Goal: Task Accomplishment & Management: Complete application form

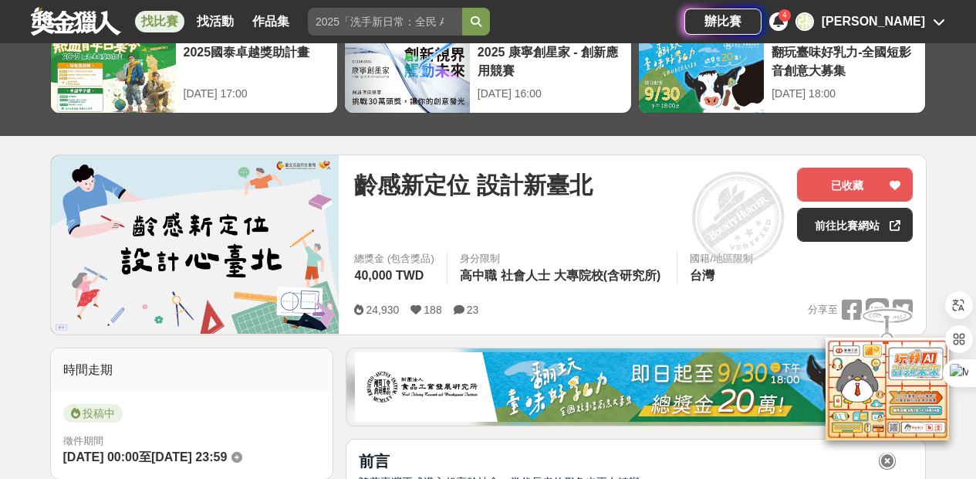
scroll to position [92, 0]
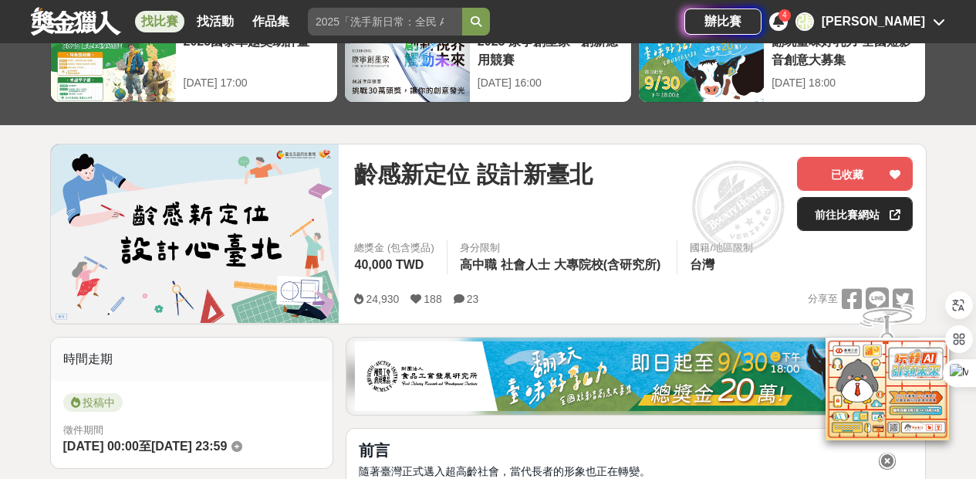
click at [855, 225] on link "前往比賽網站" at bounding box center [855, 214] width 116 height 34
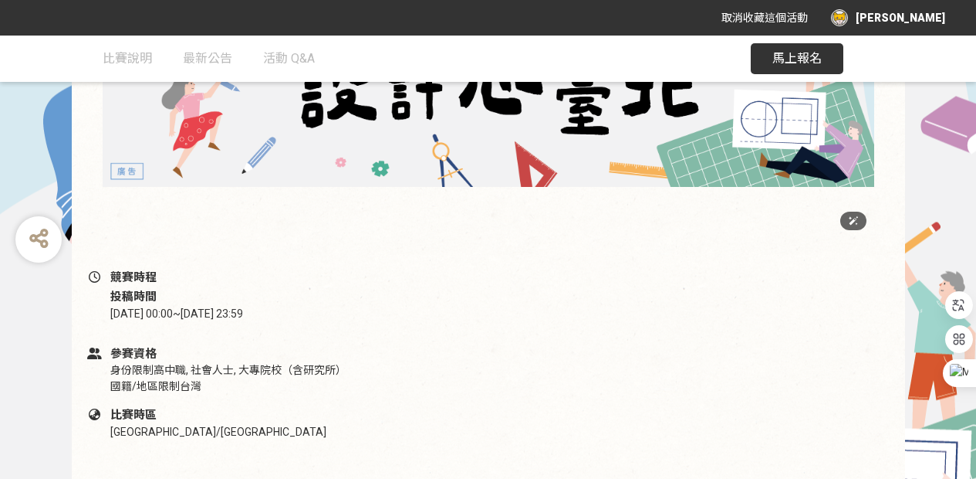
scroll to position [391, 0]
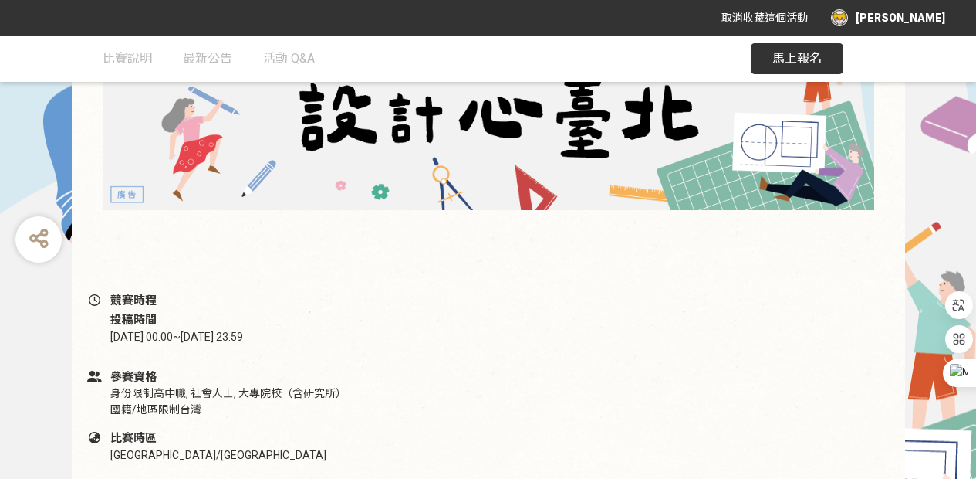
click at [804, 66] on button "馬上報名" at bounding box center [797, 58] width 93 height 31
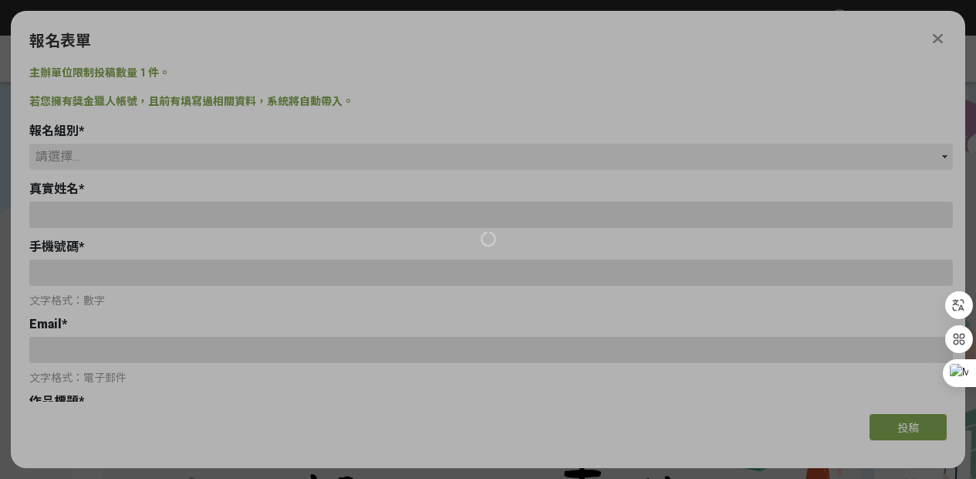
type input "[EMAIL_ADDRESS][DOMAIN_NAME]"
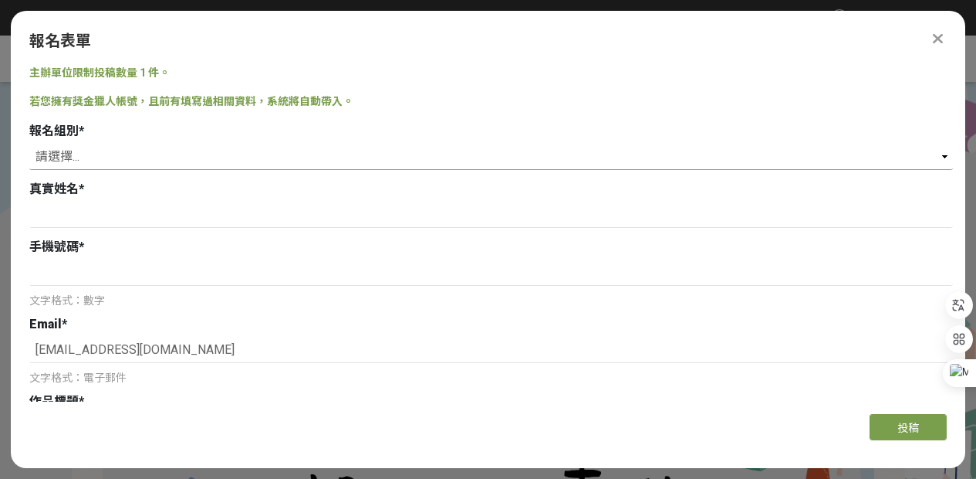
click at [188, 162] on select "請選擇... 學生組(限[GEOGRAPHIC_DATA]公私立高中職以上在學生) 社會組(年滿 18 歲以上社會大眾皆可參加)" at bounding box center [491, 157] width 924 height 26
select select "學生組(限[GEOGRAPHIC_DATA]公私立高中職以上在學生)"
click at [160, 218] on input at bounding box center [491, 214] width 924 height 26
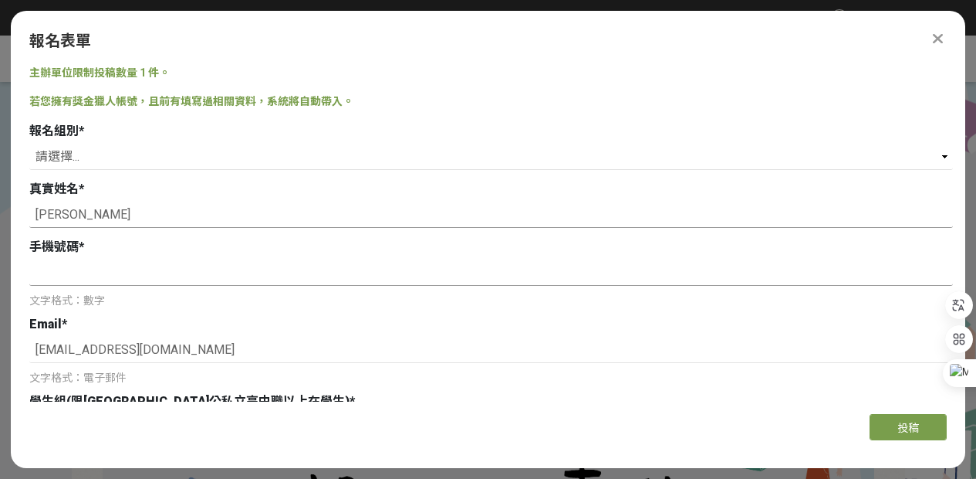
type input "[PERSON_NAME]"
click at [148, 270] on input at bounding box center [491, 272] width 924 height 26
type input "ㄢ"
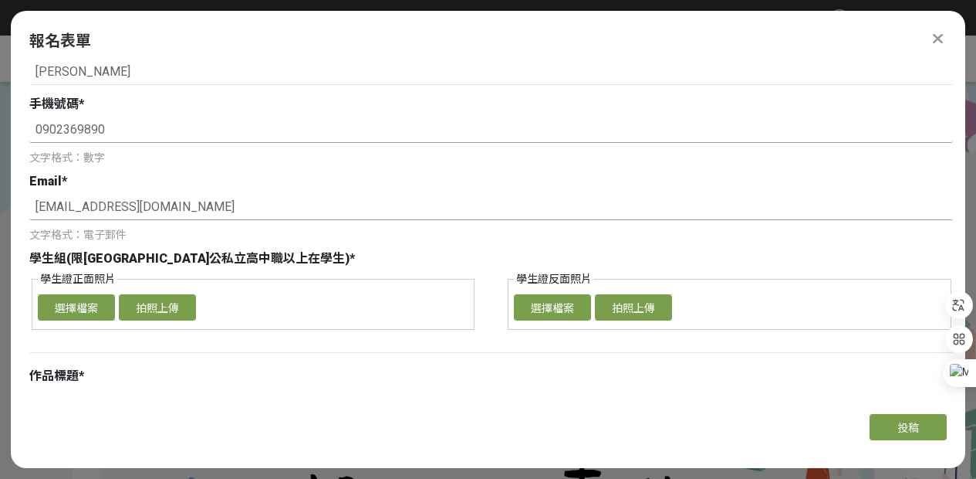
scroll to position [168, 0]
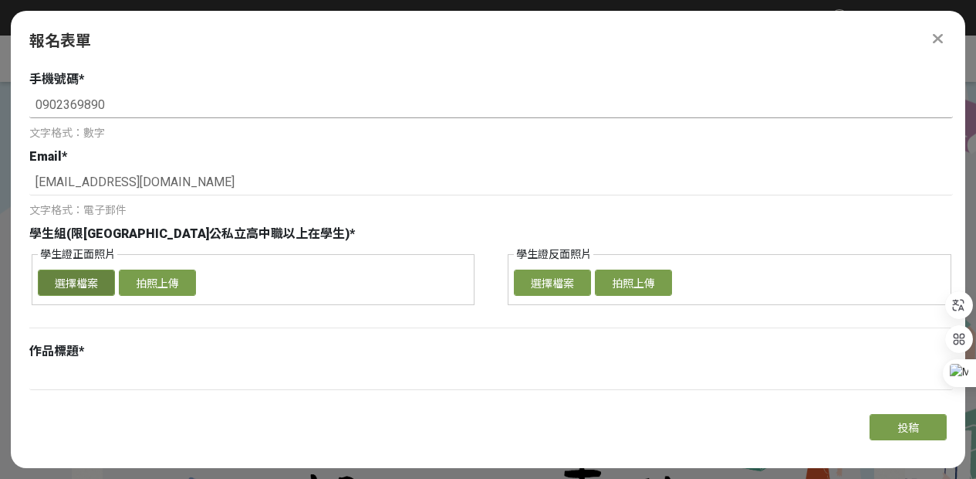
type input "0902369890"
click at [90, 289] on button "選擇檔案" at bounding box center [76, 282] width 77 height 26
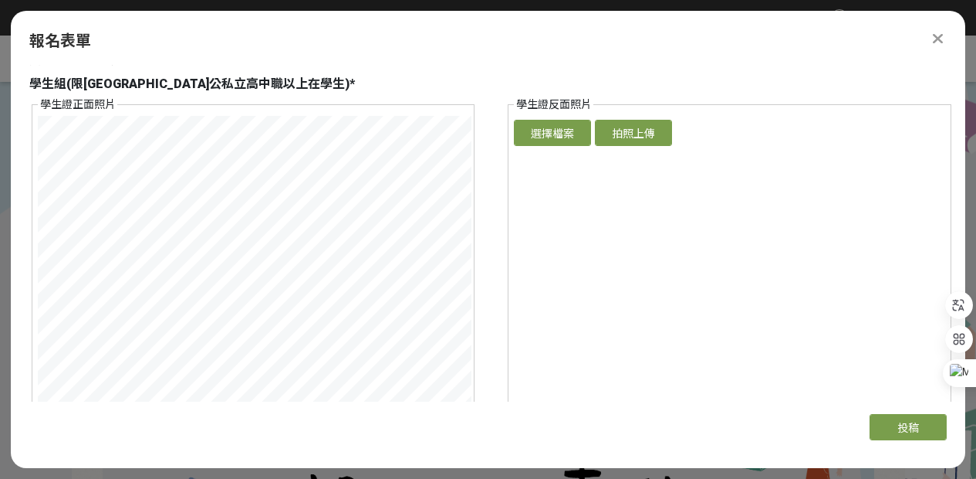
scroll to position [318, 0]
click at [474, 240] on div "學生證正面照片 確認上傳 取消 旋轉圖片 選擇檔案 拍照上傳 學生證反面照片 確認上傳 取消 旋轉圖片 選擇檔案 拍照上傳" at bounding box center [491, 279] width 924 height 367
click at [255, 110] on fieldset "學生證正面照片 確認上傳 取消 旋轉圖片 選擇檔案 拍照上傳" at bounding box center [254, 279] width 444 height 367
click at [275, 110] on fieldset "學生證正面照片 確認上傳 取消 旋轉圖片 選擇檔案 拍照上傳" at bounding box center [254, 279] width 444 height 367
click at [11, 245] on div "主辦單位限制投稿數量 1 件。 若您擁有獎金獵人帳號，且前有填寫過相關資料，系統將自動帶入。 報名組別 * 請選擇... 學生組(限[GEOGRAPHIC_D…" at bounding box center [488, 233] width 955 height 337
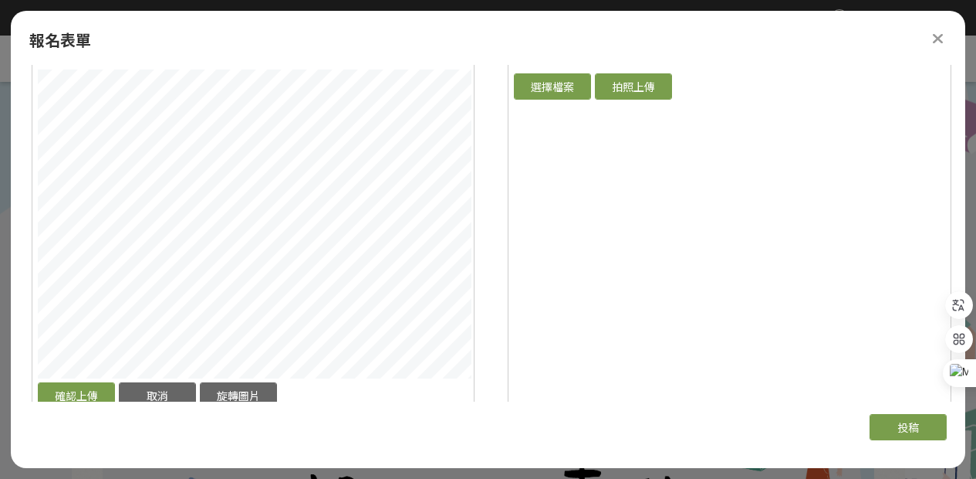
scroll to position [372, 0]
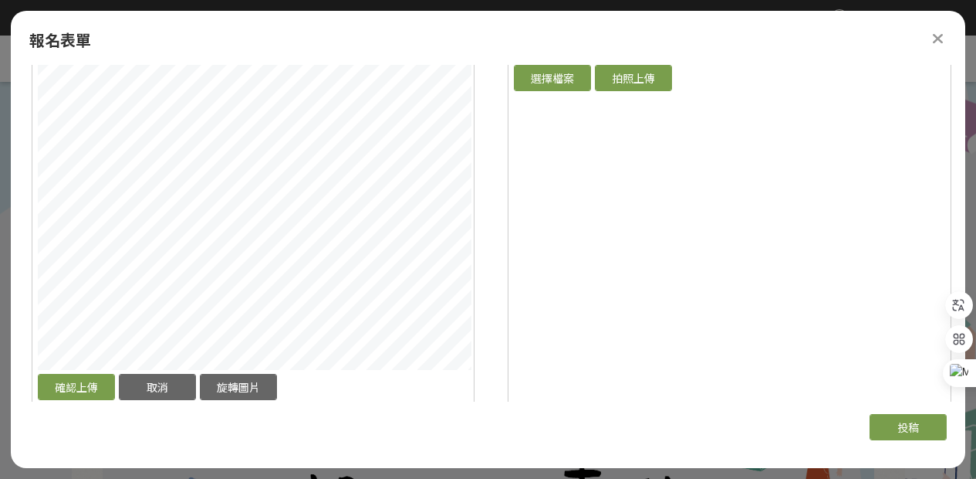
click at [227, 370] on div "確認上傳 取消 旋轉圖片" at bounding box center [253, 232] width 431 height 343
click at [245, 34] on div "報名表單 主辦單位限制投稿數量 1 件。 若您擁有獎金獵人帳號，且前有填寫過相關資料，系統將自動帶入。 報名組別 * 請選擇... 學生組(限[GEOGRAP…" at bounding box center [488, 235] width 955 height 448
click at [259, 52] on div "報名表單 主辦單位限制投稿數量 1 件。 若您擁有獎金獵人帳號，且前有填寫過相關資料，系統將自動帶入。 報名組別 * 請選擇... 學生組(限[GEOGRAP…" at bounding box center [488, 235] width 955 height 448
click at [87, 384] on button "確認上傳" at bounding box center [76, 387] width 77 height 26
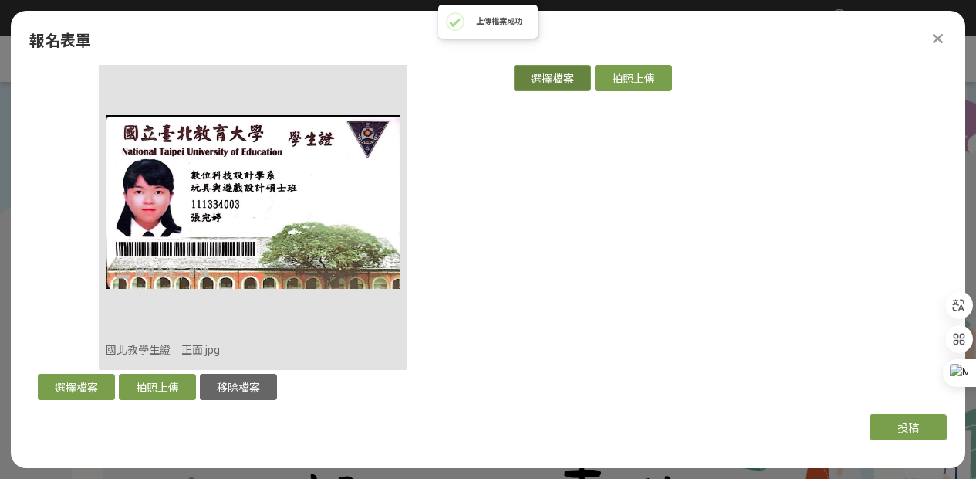
click at [571, 73] on button "選擇檔案" at bounding box center [552, 78] width 77 height 26
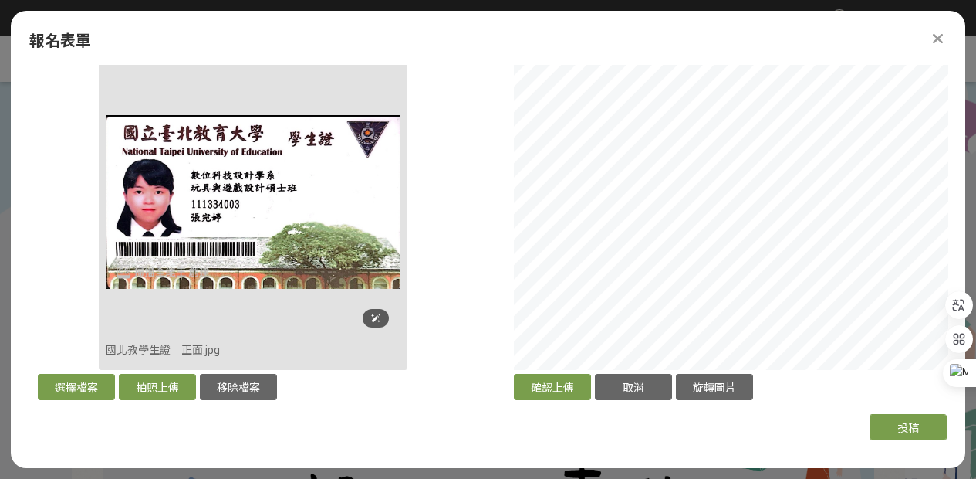
click at [370, 249] on div "學生證正面照片 確認上傳 取消 旋轉圖片 移除檔案 國北教學生證＿正面.jpg 選擇檔案 拍照上傳 移除檔案 學生證反面照片 確認上傳 取消 旋轉圖片 選擇檔…" at bounding box center [491, 225] width 924 height 367
click at [976, 0] on html "取消收藏這個活動 [PERSON_NAME] 此網站由獎金獵人建置，若有網站建置需求 可洽 LINE: @irv0112w 分享 報名表單 主辦單位限制投稿數…" at bounding box center [488, 0] width 976 height 0
click at [731, 0] on html "取消收藏這個活動 [PERSON_NAME] 此網站由獎金獵人建置，若有網站建置需求 可洽 LINE: @irv0112w 分享 報名表單 主辦單位限制投稿數…" at bounding box center [488, 0] width 976 height 0
click at [537, 386] on button "確認上傳" at bounding box center [552, 387] width 77 height 26
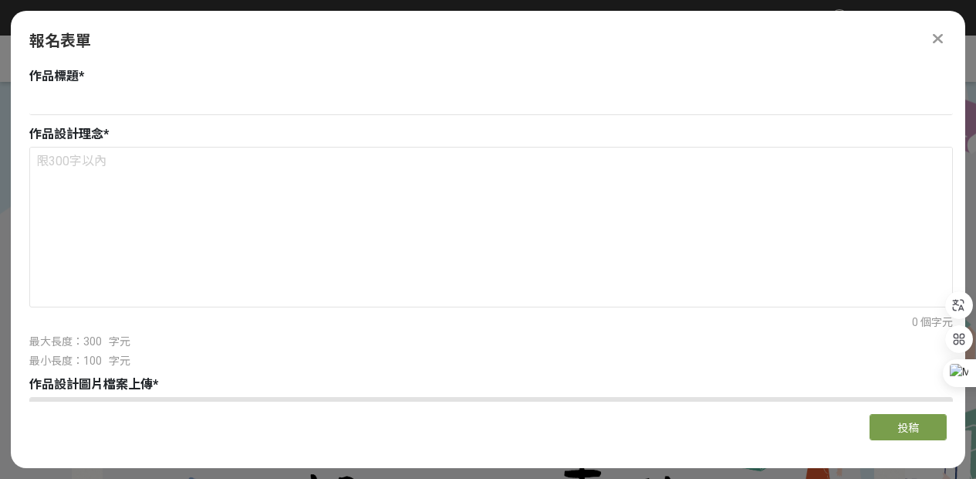
scroll to position [754, 0]
click at [589, 212] on textarea at bounding box center [491, 221] width 922 height 154
paste textarea "本作品以「活力、探索、共融」為核心，傳達長者與城市同行的嶄新樣貌。設計中融入臺北地標與做早操的爺爺奶奶，象徵長者不再只是被動接受照顧，而是能自主走出家門，一同…"
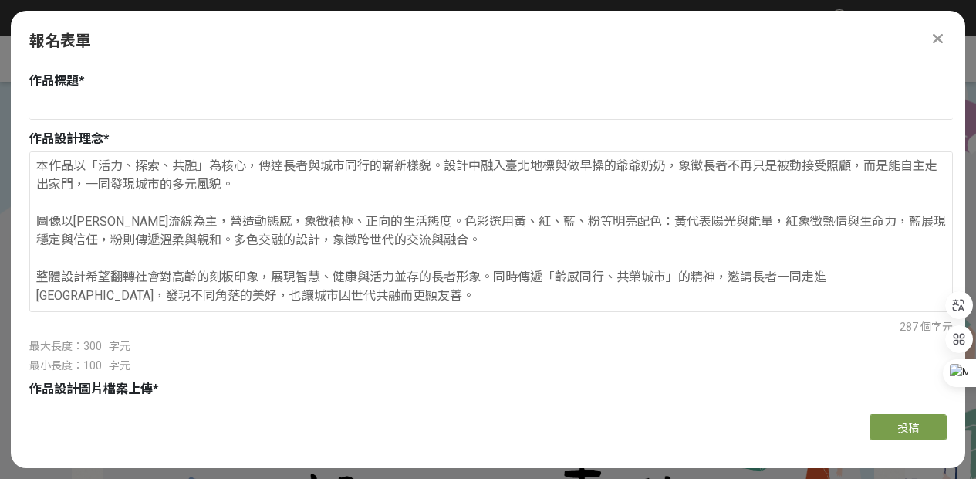
scroll to position [755, 0]
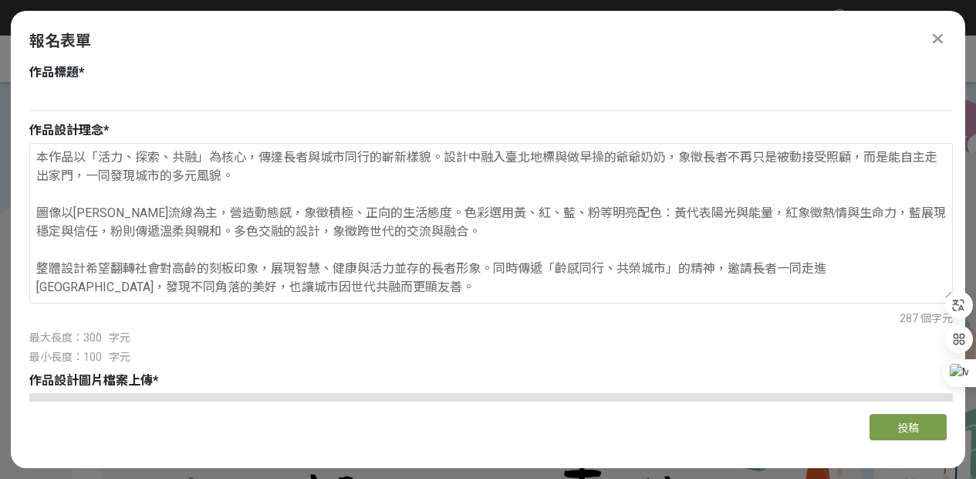
type textarea "本作品以「活力、探索、共融」為核心，傳達長者與城市同行的嶄新樣貌。設計中融入臺北地標與做早操的爺爺奶奶，象徵長者不再只是被動接受照顧，而是能自主走出家門，一同…"
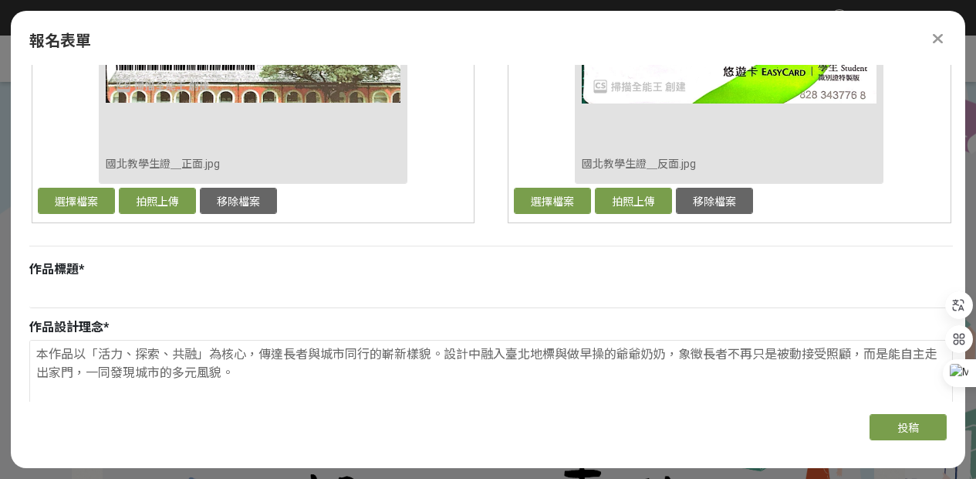
scroll to position [561, 0]
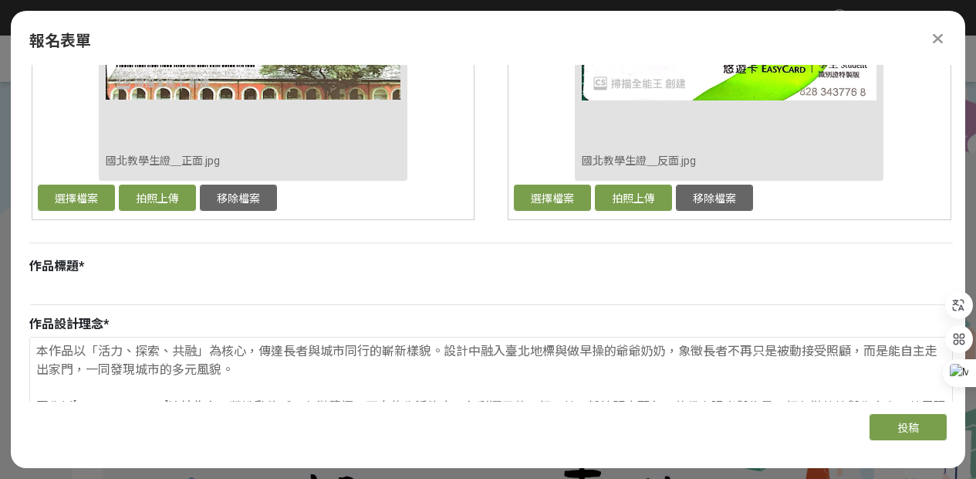
click at [275, 254] on div "報名組別 * 請選擇... 學生組(限[GEOGRAPHIC_DATA]公私立高中職以上在學生) 社會組(年滿 18 歲以上社會大眾皆可參加) 真實姓名 * …" at bounding box center [491, 275] width 924 height 1428
click at [219, 286] on input at bounding box center [491, 292] width 924 height 26
paste input "齡感同行・看見[GEOGRAPHIC_DATA]"
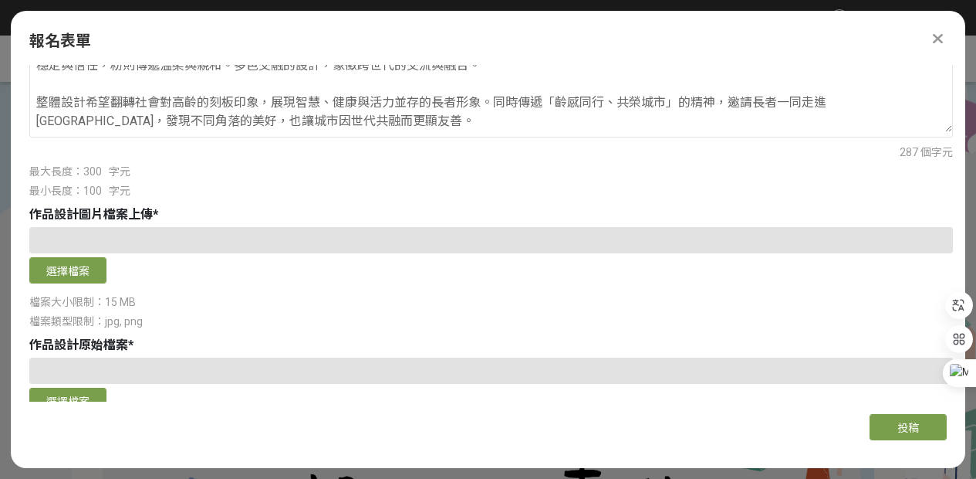
scroll to position [1002, 0]
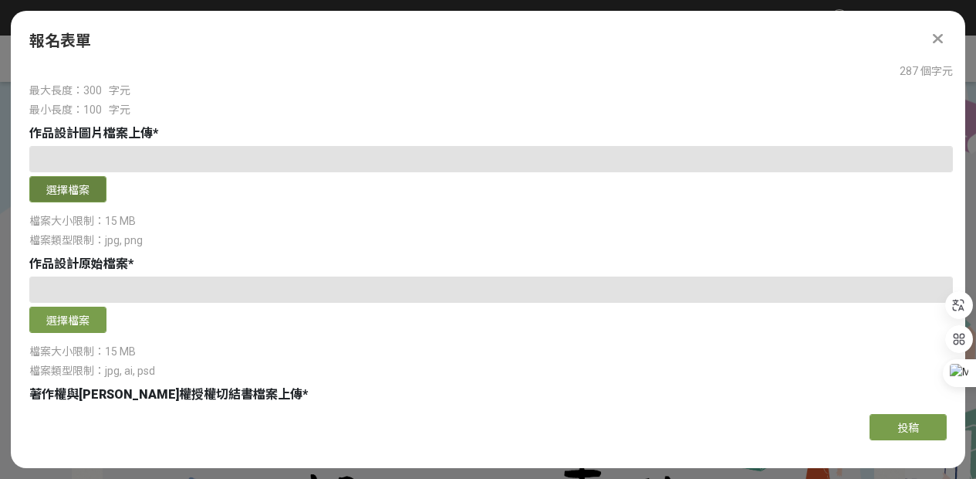
type input "齡感同行・看見[GEOGRAPHIC_DATA]"
click at [86, 193] on button "選擇檔案" at bounding box center [67, 189] width 77 height 26
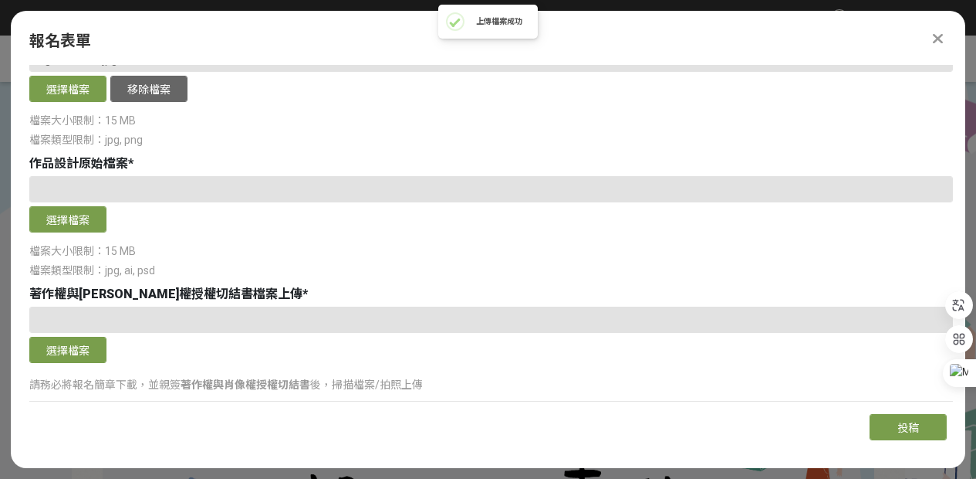
scroll to position [1055, 0]
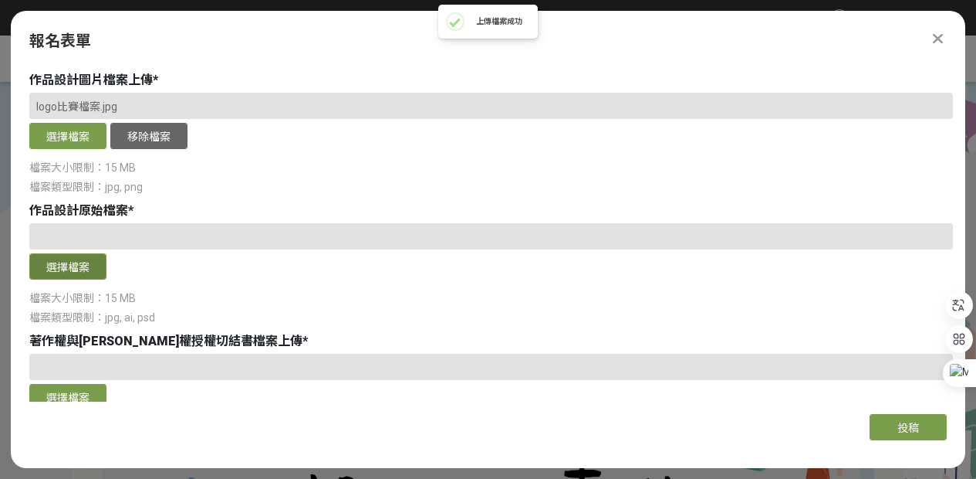
click at [72, 258] on button "選擇檔案" at bounding box center [67, 266] width 77 height 26
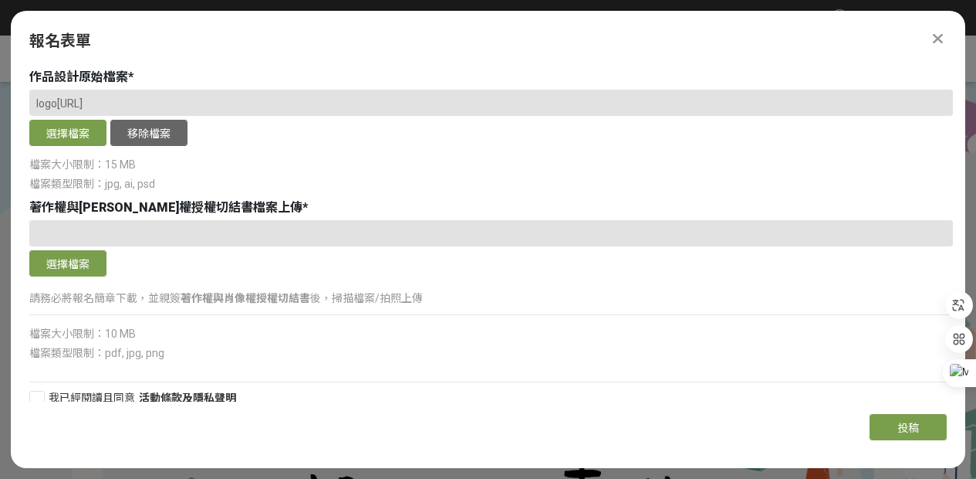
scroll to position [1205, 0]
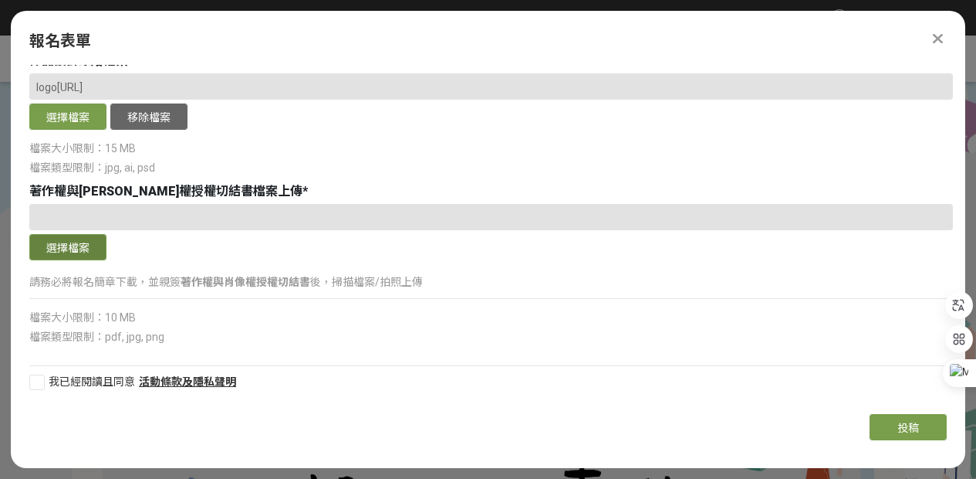
click at [77, 252] on button "選擇檔案" at bounding box center [67, 247] width 77 height 26
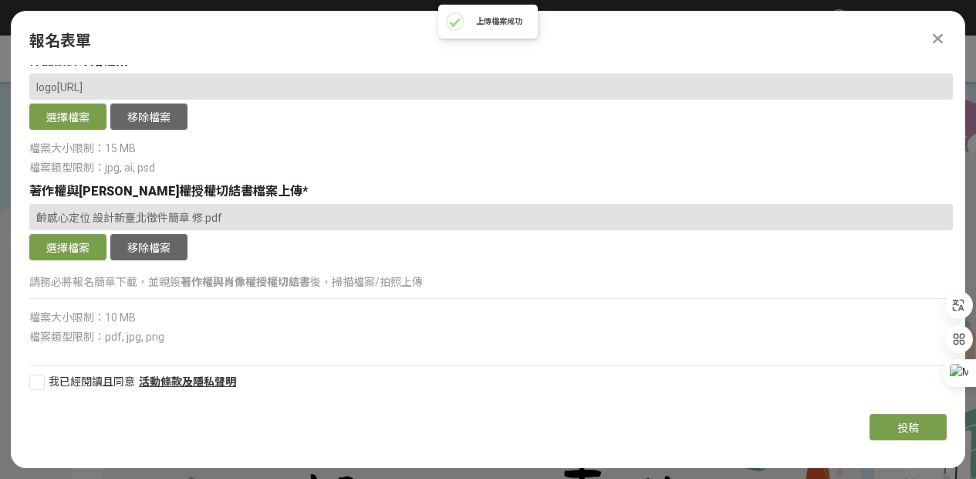
click at [32, 374] on div at bounding box center [36, 381] width 15 height 15
checkbox input "true"
click at [909, 428] on span "投稿" at bounding box center [909, 427] width 22 height 12
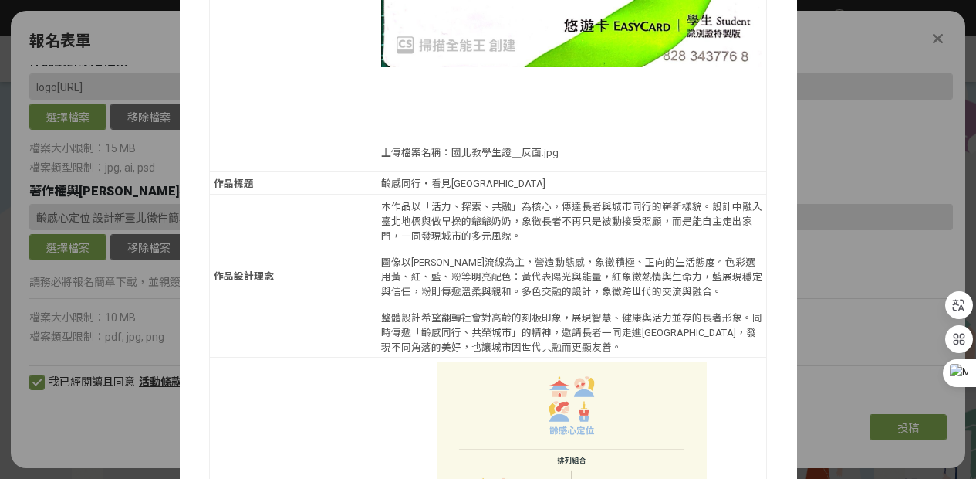
scroll to position [1332, 0]
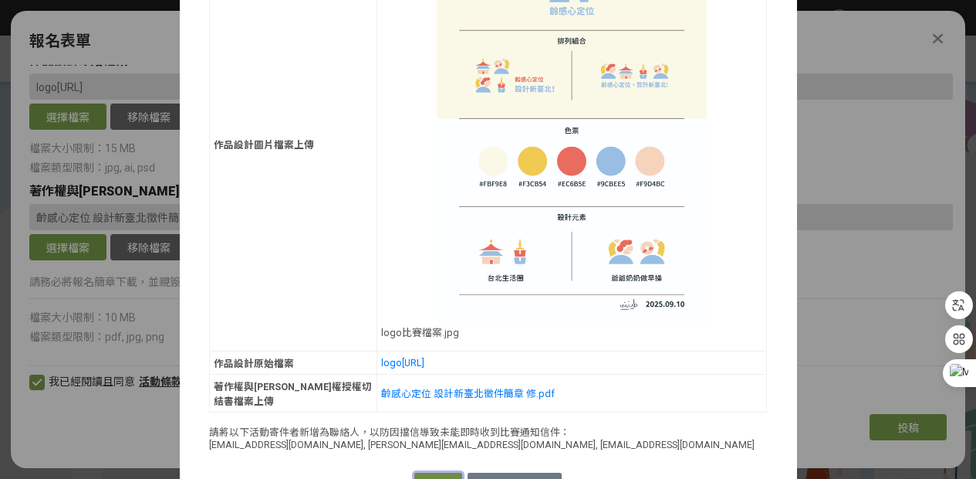
click at [423, 472] on button "確認送出" at bounding box center [439, 483] width 48 height 22
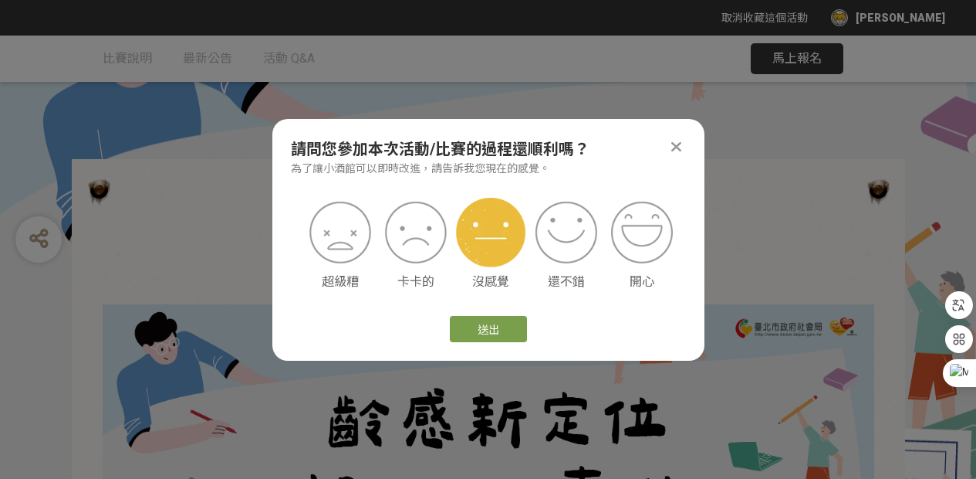
click at [495, 241] on img at bounding box center [490, 232] width 69 height 69
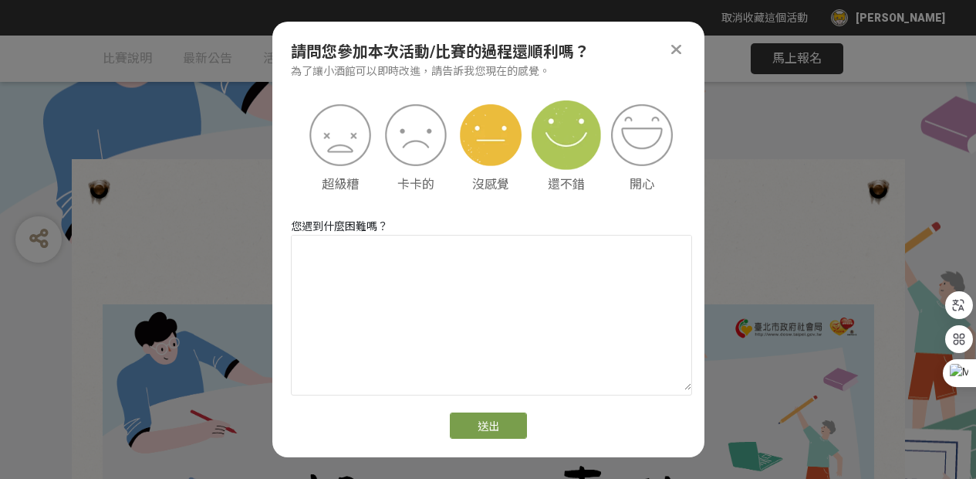
click at [579, 137] on img at bounding box center [566, 134] width 69 height 69
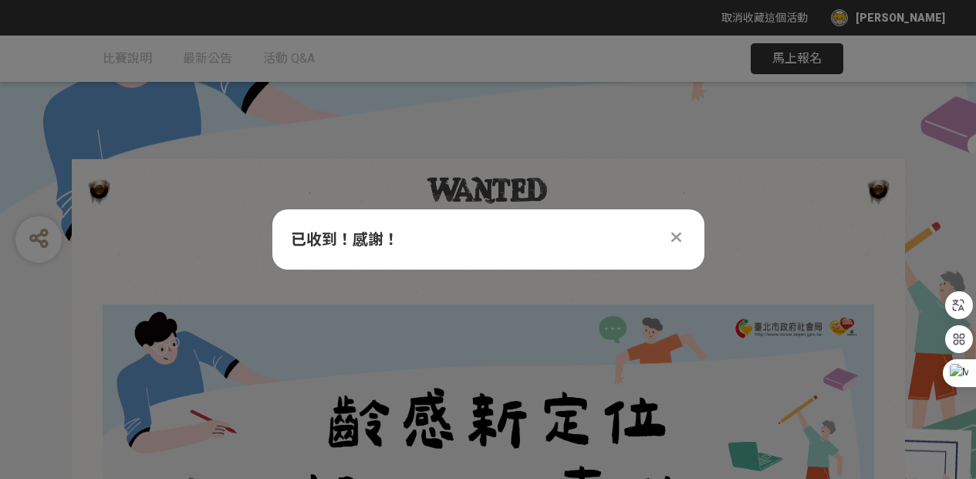
click at [668, 239] on div at bounding box center [677, 237] width 19 height 19
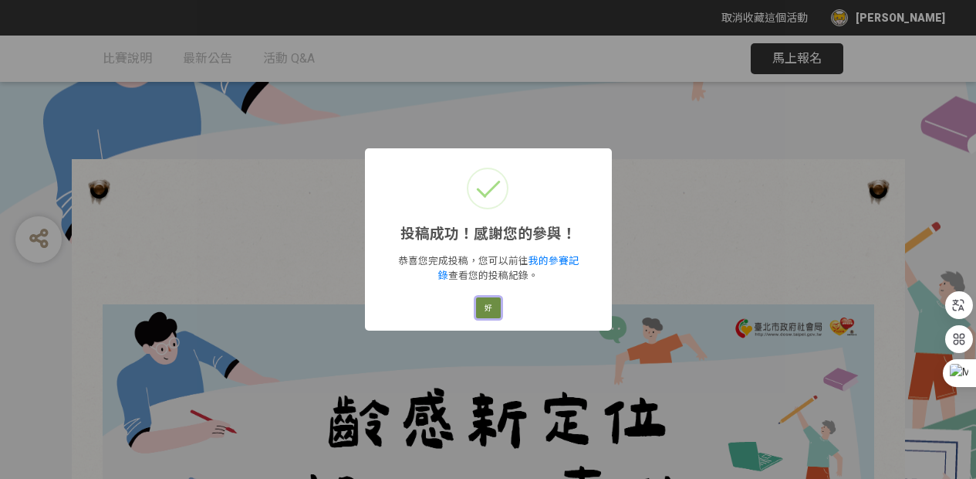
click at [492, 311] on button "好" at bounding box center [488, 308] width 25 height 22
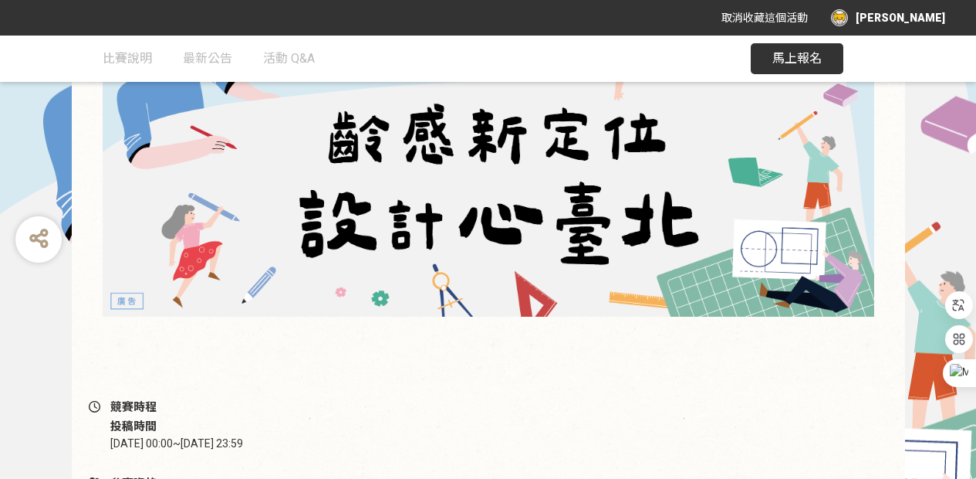
scroll to position [0, 0]
